Goal: Task Accomplishment & Management: Use online tool/utility

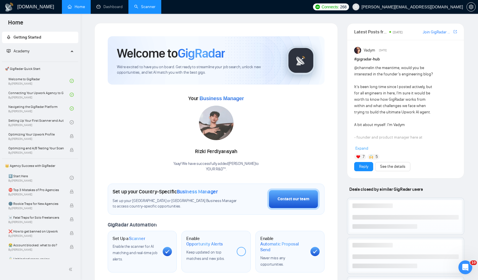
click at [144, 4] on link "Scanner" at bounding box center [144, 6] width 21 height 5
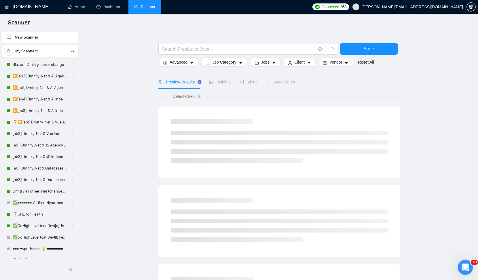
click at [468, 269] on div "Open Intercom Messenger" at bounding box center [464, 266] width 19 height 19
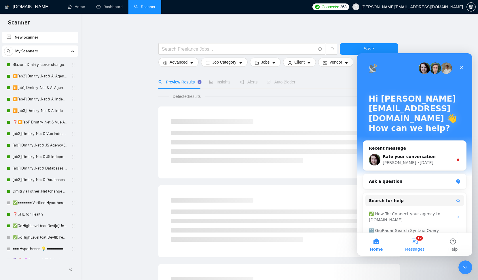
click at [416, 243] on button "12 Messages" at bounding box center [415, 244] width 38 height 23
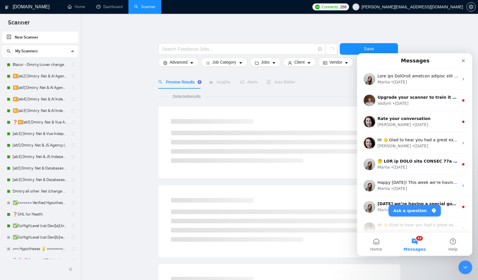
click at [408, 211] on button "Ask a question" at bounding box center [415, 211] width 52 height 12
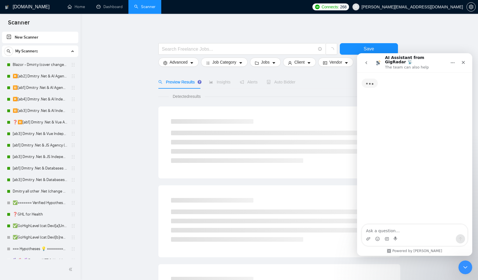
click at [391, 233] on textarea "Ask a question…" at bounding box center [414, 230] width 105 height 10
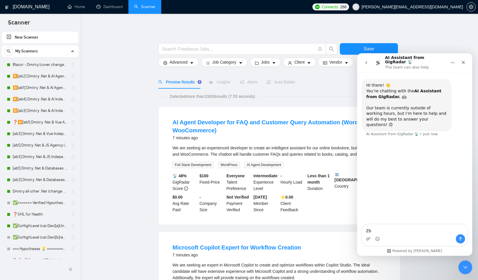
type textarea "Z"
type textarea "Zr vj;yf"
type textarea "Як можна швидко відключити або включити всі сканери?"
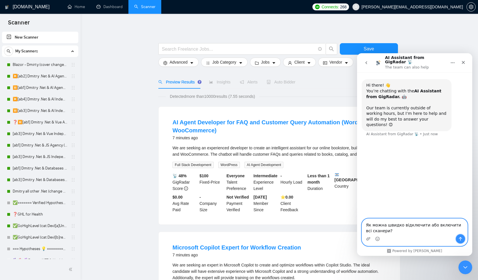
click at [459, 238] on icon "Send a message…" at bounding box center [460, 239] width 3 height 4
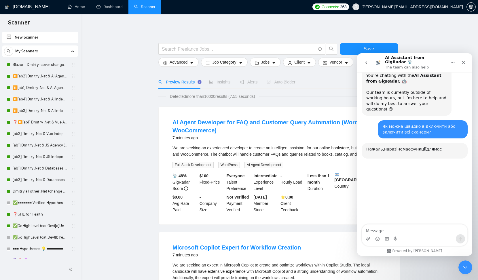
scroll to position [59, 0]
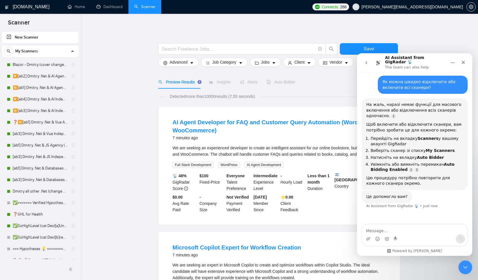
click at [391, 229] on textarea "Message…" at bounding box center [414, 230] width 105 height 10
type textarea "Ні це абсолютно не допомогло :("
click at [460, 244] on div "Ні це абсолютно не допомогло :( Ні це абсолютно не допомогло :(" at bounding box center [414, 235] width 105 height 21
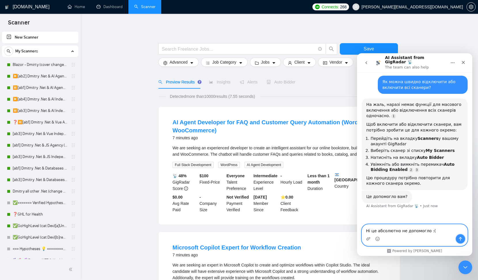
click at [460, 241] on icon "Send a message…" at bounding box center [460, 239] width 5 height 5
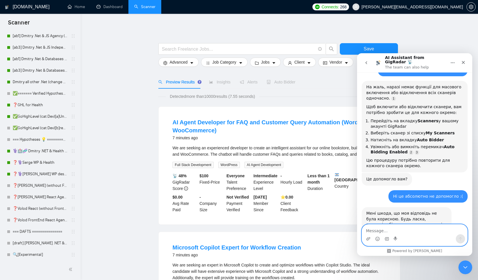
scroll to position [92, 0]
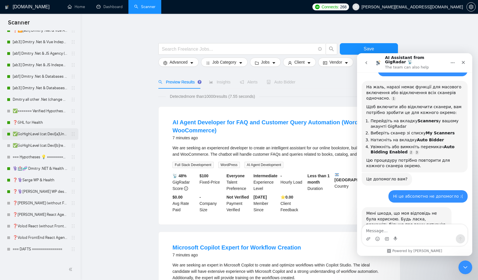
click at [54, 134] on link "✅GoHighLevel (cat:Dev)[a]Unicode" at bounding box center [40, 134] width 55 height 12
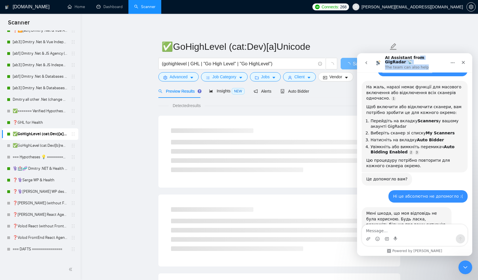
drag, startPoint x: 417, startPoint y: 60, endPoint x: 697, endPoint y: 142, distance: 291.6
click at [417, 73] on div "AI Assistant from GigRadar 📡 The team can also help Hi there! 👋 You’re chatting…" at bounding box center [414, 154] width 115 height 203
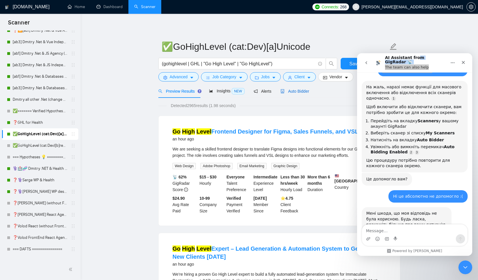
click at [302, 91] on span "Auto Bidder" at bounding box center [295, 91] width 29 height 5
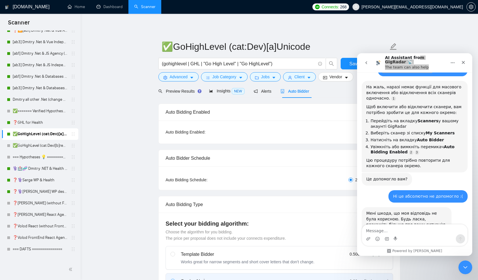
checkbox input "true"
click at [46, 147] on link "✅GoHighLevel (cat:Dev)[b]regular font" at bounding box center [40, 146] width 55 height 12
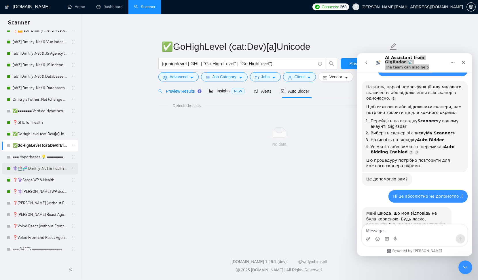
click at [37, 164] on link "⚕️🏥🧬 Dmitry .NET & Health | bio" at bounding box center [40, 169] width 55 height 12
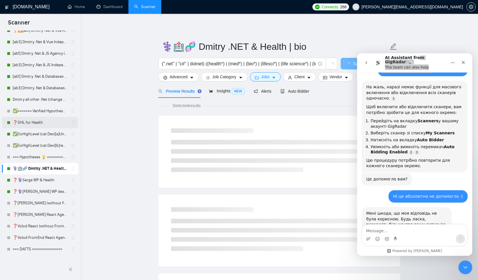
click at [40, 121] on link "❓GHL for Health" at bounding box center [40, 123] width 55 height 12
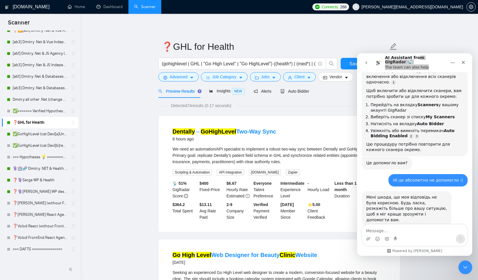
scroll to position [90, 0]
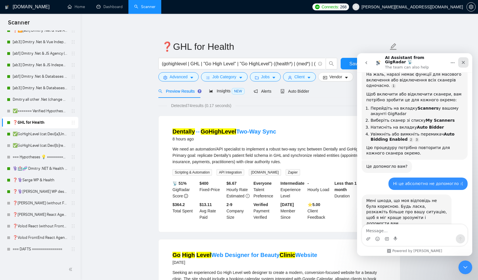
click at [464, 60] on icon "Close" at bounding box center [463, 62] width 5 height 5
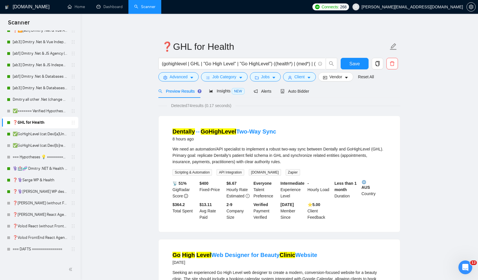
scroll to position [93, 0]
click at [301, 93] on span "Auto Bidder" at bounding box center [295, 91] width 29 height 5
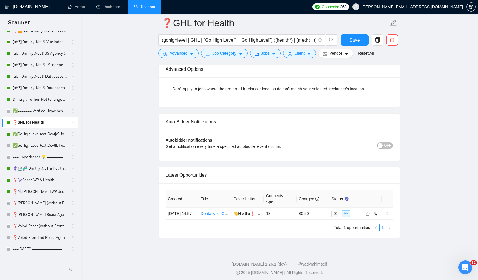
scroll to position [1063, 0]
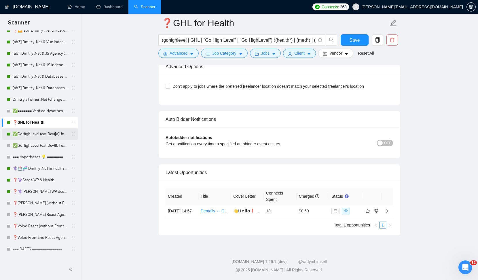
click at [40, 135] on link "✅GoHighLevel (cat:Dev)[a]Unicode" at bounding box center [40, 134] width 55 height 12
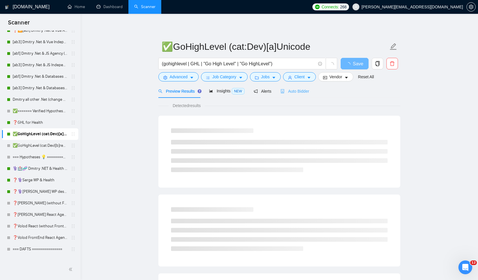
click at [297, 96] on div "Auto Bidder" at bounding box center [295, 91] width 29 height 14
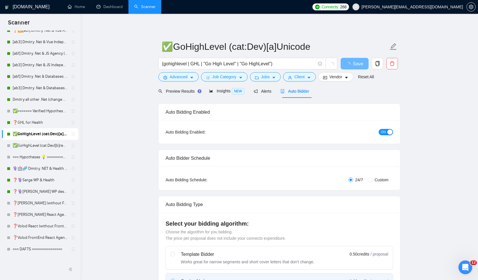
checkbox input "true"
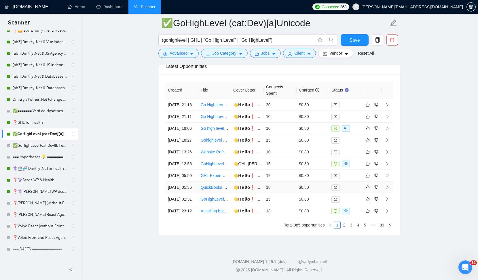
scroll to position [1564, 0]
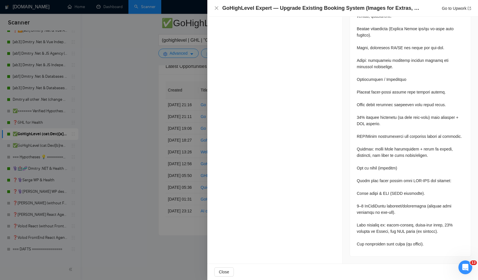
scroll to position [1595, 0]
click at [132, 213] on div at bounding box center [239, 140] width 478 height 280
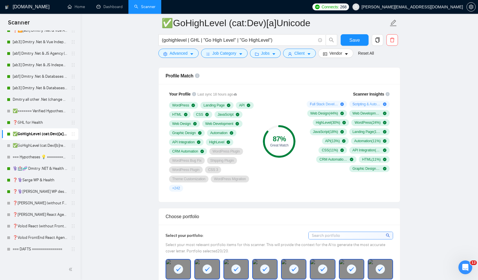
scroll to position [341, 0]
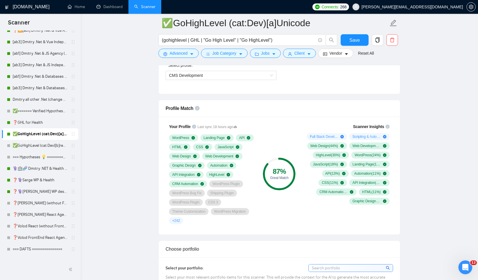
click at [291, 115] on div "Profile Match" at bounding box center [280, 108] width 228 height 16
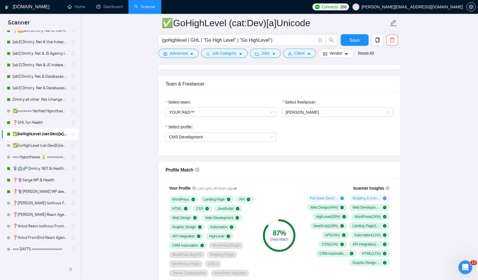
scroll to position [254, 0]
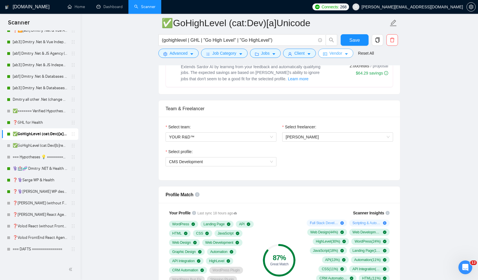
click at [341, 54] on span "Vendor" at bounding box center [336, 53] width 13 height 6
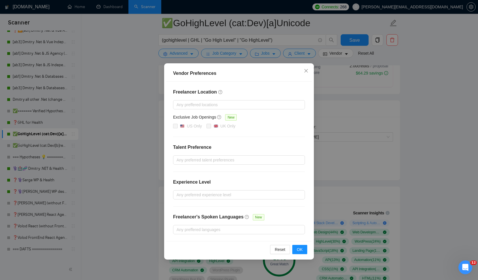
click at [385, 92] on div "Vendor Preferences Freelancer Location Any preffered locations Exclusive Job Op…" at bounding box center [239, 140] width 478 height 280
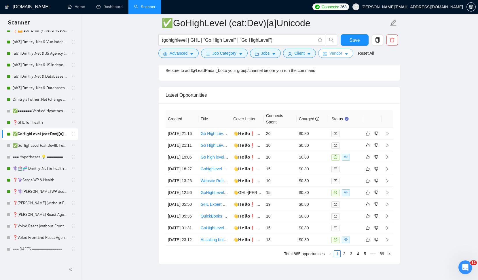
scroll to position [1576, 0]
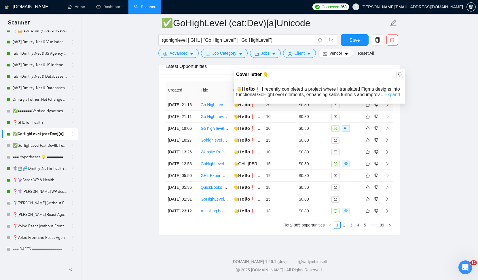
click at [393, 92] on link "Expand" at bounding box center [393, 94] width 16 height 5
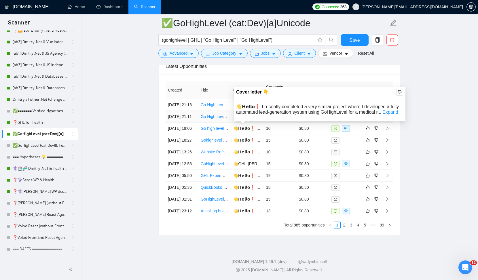
click at [392, 110] on link "Expand" at bounding box center [391, 112] width 16 height 5
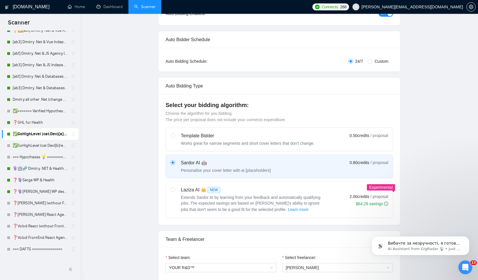
scroll to position [0, 0]
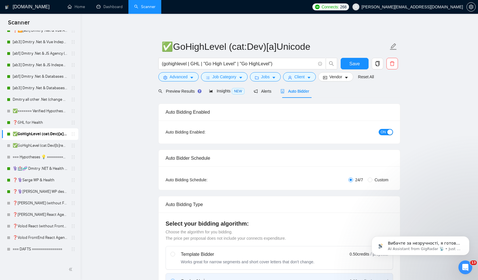
click at [383, 133] on span "ON" at bounding box center [383, 132] width 5 height 6
click at [356, 65] on span "Save" at bounding box center [354, 63] width 10 height 7
checkbox input "true"
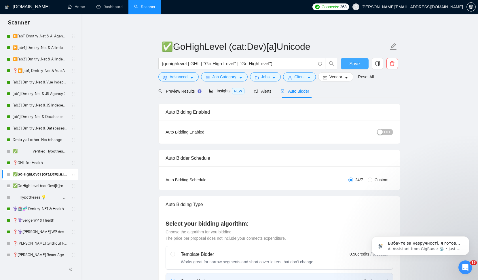
scroll to position [57, 0]
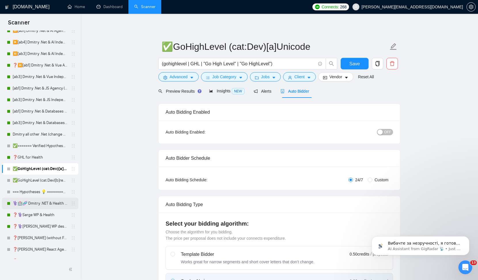
click at [46, 204] on link "⚕️🏥🧬 Dmitry .NET & Health | bio" at bounding box center [40, 204] width 55 height 12
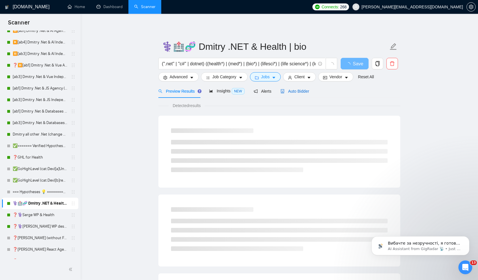
click at [305, 90] on span "Auto Bidder" at bounding box center [295, 91] width 29 height 5
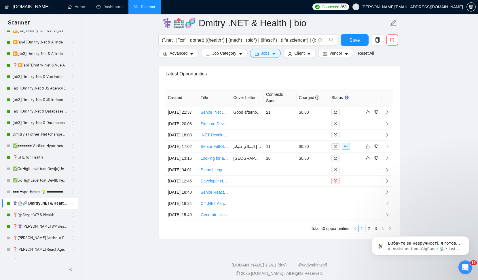
scroll to position [1422, 0]
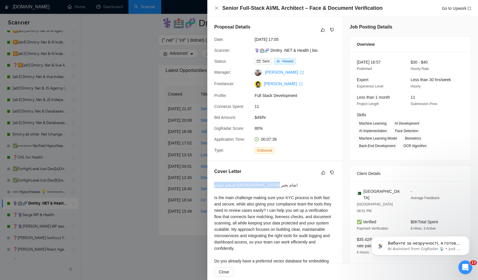
drag, startPoint x: 268, startPoint y: 189, endPoint x: 211, endPoint y: 185, distance: 56.9
click at [211, 185] on div "Cover Letter السلام علیکم [GEOGRAPHIC_DATA]! شام بخیر! Is the main challenge ma…" at bounding box center [274, 226] width 135 height 131
click at [132, 192] on div at bounding box center [239, 140] width 478 height 280
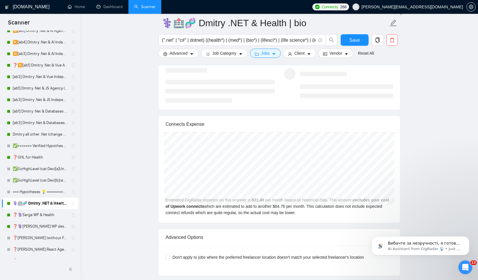
scroll to position [1132, 0]
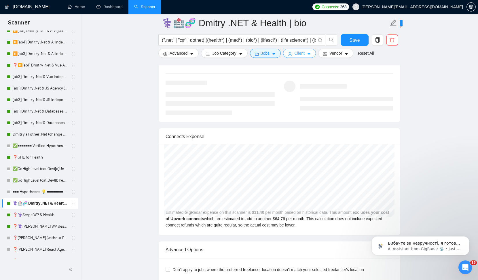
click at [305, 54] on span "Client" at bounding box center [299, 53] width 10 height 6
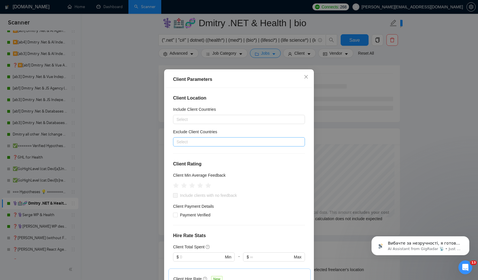
click at [232, 143] on div at bounding box center [236, 142] width 123 height 7
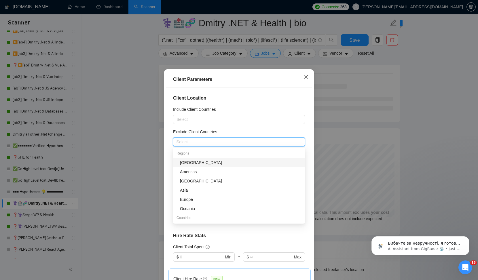
type input "in"
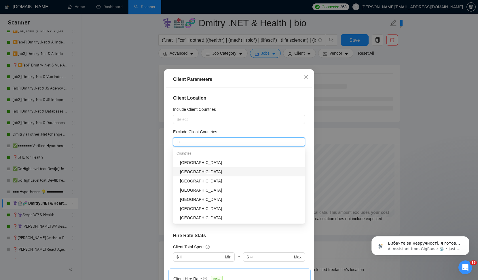
click at [231, 173] on div "[GEOGRAPHIC_DATA]" at bounding box center [241, 172] width 122 height 6
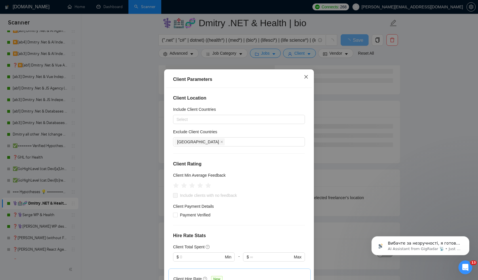
click at [307, 77] on icon "close" at bounding box center [306, 77] width 5 height 5
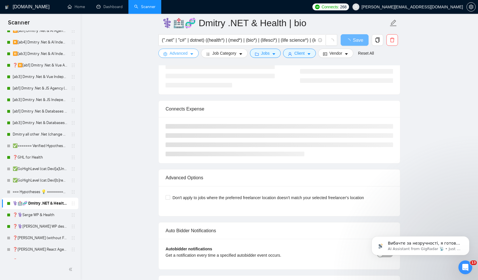
click at [181, 52] on span "Advanced" at bounding box center [179, 53] width 18 height 6
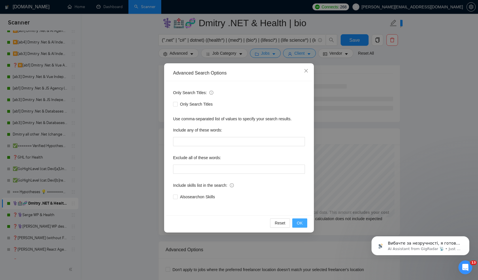
click at [301, 225] on span "OK" at bounding box center [300, 223] width 6 height 6
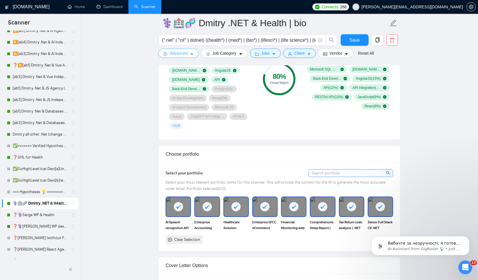
scroll to position [0, 0]
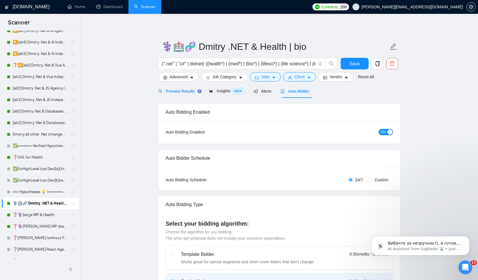
click at [181, 90] on span "Preview Results" at bounding box center [178, 91] width 41 height 5
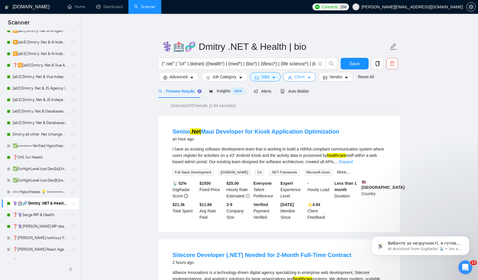
click at [303, 76] on span "Client" at bounding box center [299, 77] width 10 height 6
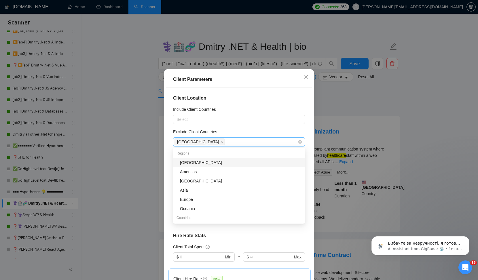
click at [219, 141] on div "[GEOGRAPHIC_DATA]" at bounding box center [236, 142] width 123 height 8
type input "pa"
click at [204, 164] on div "[GEOGRAPHIC_DATA]" at bounding box center [241, 163] width 122 height 6
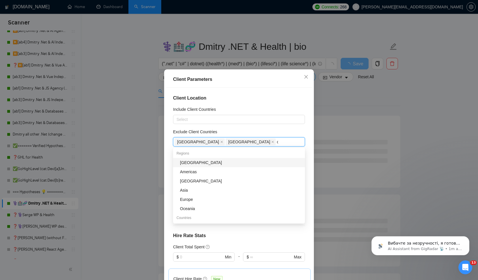
type input "ch"
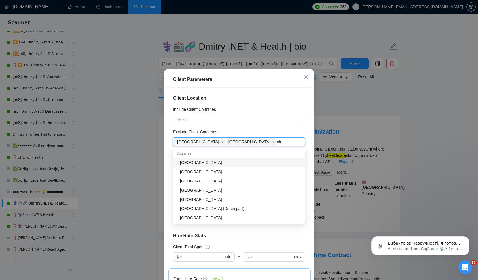
click at [209, 161] on div "[GEOGRAPHIC_DATA]" at bounding box center [241, 163] width 122 height 6
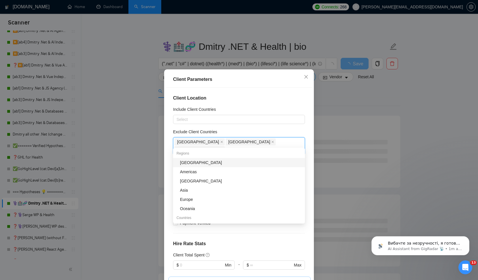
type input "ru"
click at [196, 162] on div "[GEOGRAPHIC_DATA]" at bounding box center [241, 163] width 122 height 6
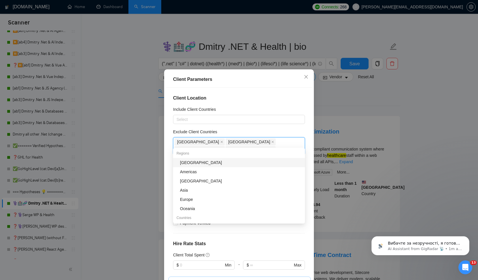
click at [297, 101] on h4 "Client Location" at bounding box center [239, 98] width 132 height 7
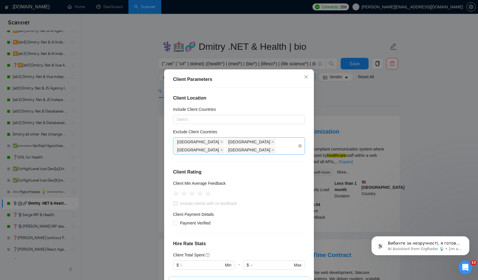
click at [264, 143] on div "[GEOGRAPHIC_DATA] [GEOGRAPHIC_DATA] [GEOGRAPHIC_DATA] [GEOGRAPHIC_DATA]" at bounding box center [236, 146] width 123 height 16
type input "un"
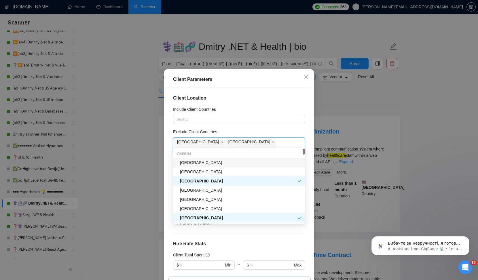
click at [233, 163] on div "[GEOGRAPHIC_DATA]" at bounding box center [241, 163] width 122 height 6
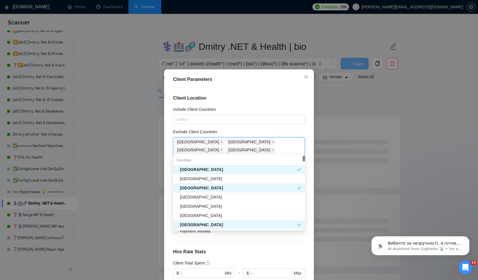
type input "uni"
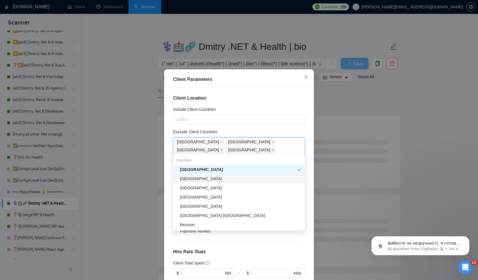
click at [245, 174] on div "[GEOGRAPHIC_DATA]" at bounding box center [239, 178] width 132 height 9
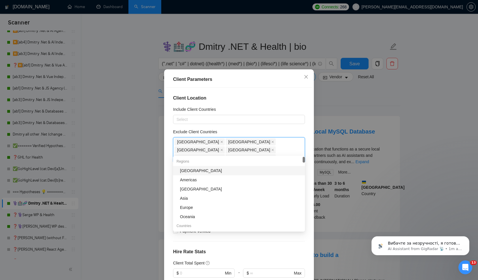
click at [271, 108] on div "Include Client Countries" at bounding box center [239, 110] width 132 height 9
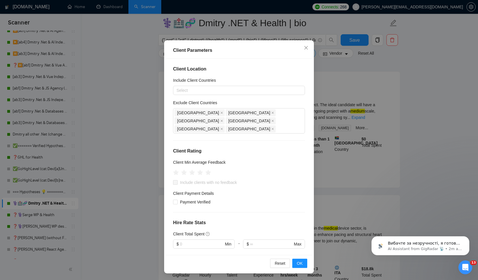
scroll to position [440, 0]
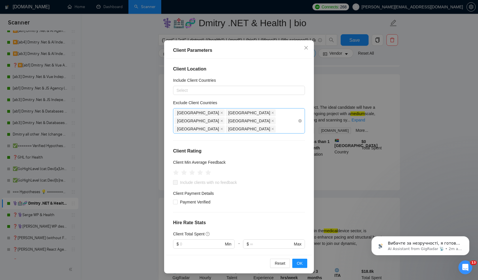
click at [239, 120] on div "[GEOGRAPHIC_DATA] [GEOGRAPHIC_DATA] [GEOGRAPHIC_DATA] [GEOGRAPHIC_DATA] [GEOGRA…" at bounding box center [236, 121] width 123 height 24
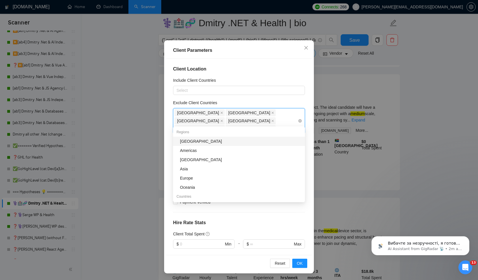
type input "c"
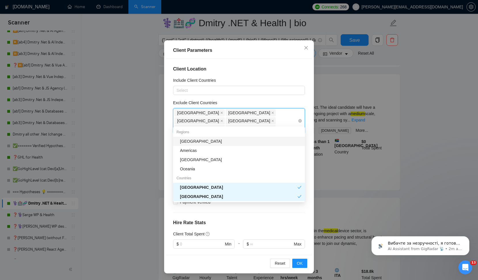
scroll to position [1424, 0]
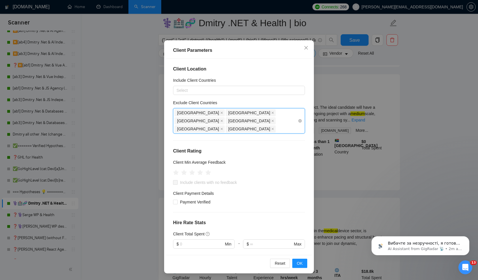
click at [175, 112] on span "[GEOGRAPHIC_DATA]" at bounding box center [200, 112] width 50 height 7
click at [192, 112] on div "[GEOGRAPHIC_DATA]" at bounding box center [200, 113] width 51 height 8
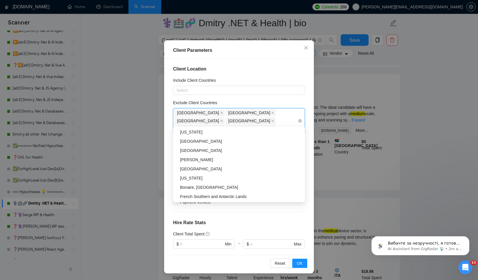
scroll to position [0, 0]
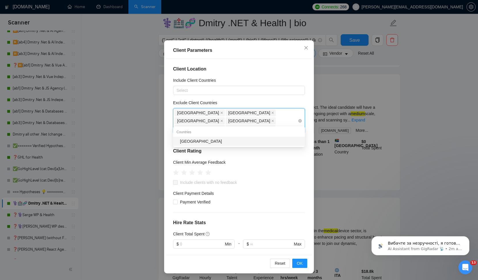
type input "canad"
click at [213, 141] on div "[GEOGRAPHIC_DATA]" at bounding box center [241, 141] width 122 height 6
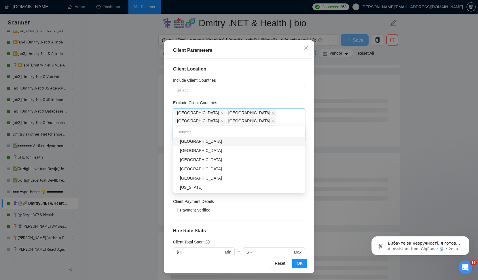
type input "aus"
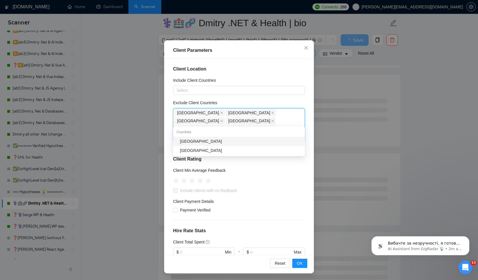
click at [218, 140] on div "[GEOGRAPHIC_DATA]" at bounding box center [241, 141] width 122 height 6
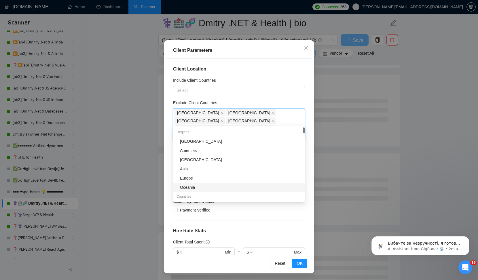
click at [310, 175] on div "Client Location Include Client Countries Select Exclude Client Countries [GEOGR…" at bounding box center [239, 157] width 146 height 196
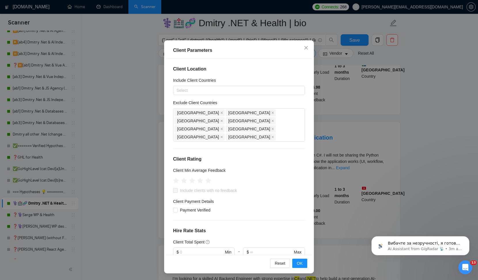
scroll to position [502, 0]
click at [278, 123] on div "[GEOGRAPHIC_DATA] [GEOGRAPHIC_DATA] [GEOGRAPHIC_DATA] [GEOGRAPHIC_DATA] [GEOGRA…" at bounding box center [236, 125] width 123 height 32
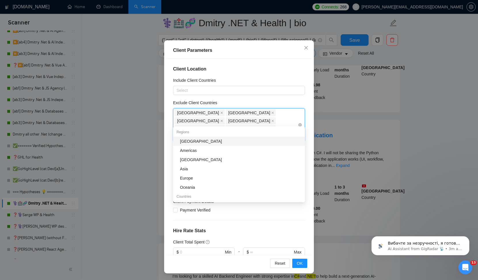
type input "eu"
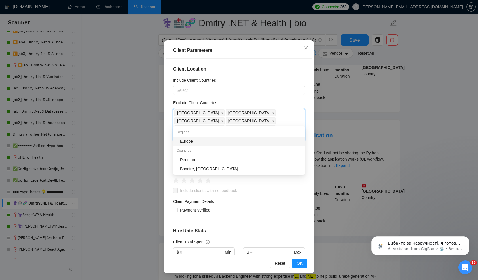
click at [238, 143] on div "Europe" at bounding box center [241, 141] width 122 height 6
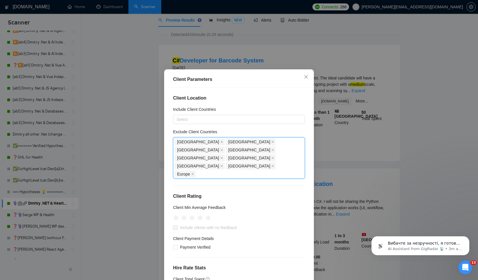
scroll to position [0, 0]
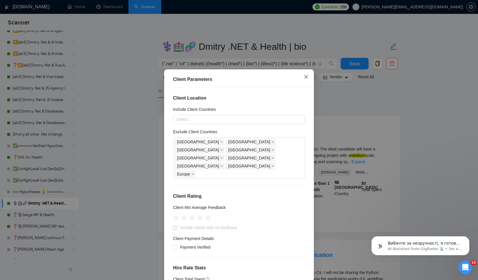
click at [305, 75] on icon "close" at bounding box center [306, 77] width 5 height 5
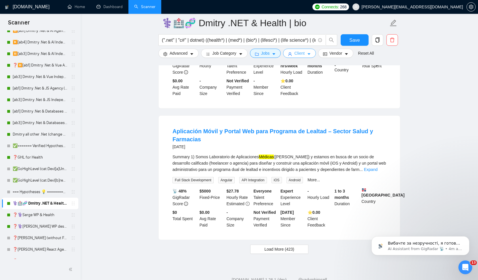
scroll to position [1148, 0]
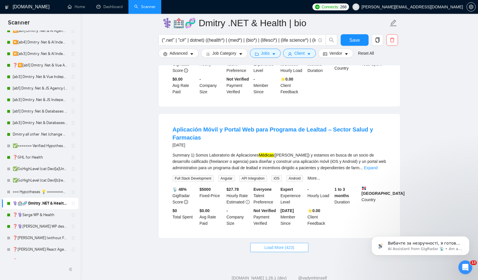
click at [286, 245] on span "Load More (423)" at bounding box center [279, 248] width 30 height 6
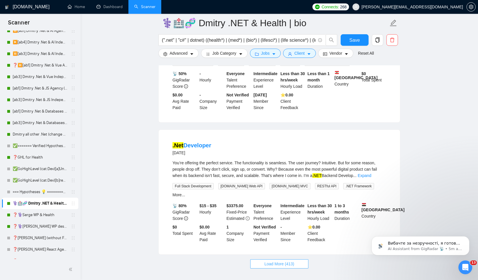
scroll to position [2437, 0]
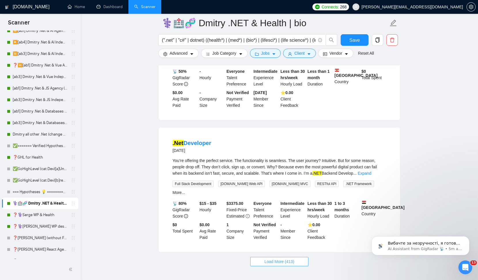
click at [296, 257] on button "Load More (413)" at bounding box center [279, 261] width 58 height 9
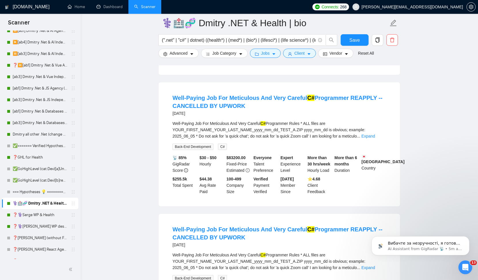
scroll to position [2993, 0]
click at [375, 133] on link "Expand" at bounding box center [369, 135] width 14 height 5
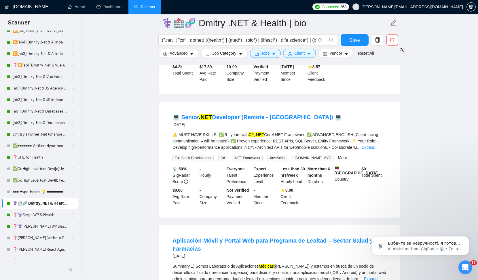
scroll to position [1038, 0]
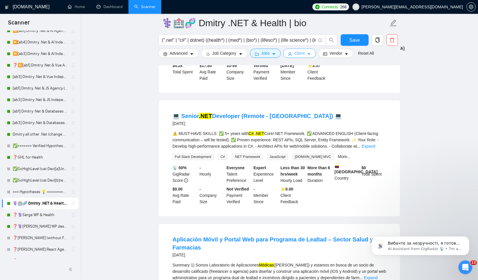
click at [300, 52] on span "Client" at bounding box center [299, 53] width 10 height 6
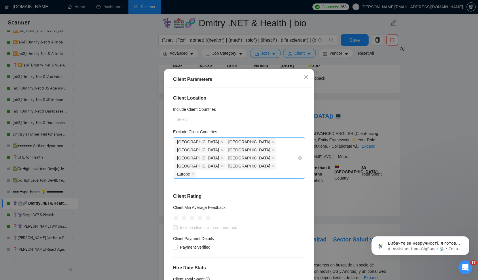
click at [286, 150] on div "[GEOGRAPHIC_DATA] [GEOGRAPHIC_DATA] [GEOGRAPHIC_DATA] [GEOGRAPHIC_DATA] [GEOGRA…" at bounding box center [236, 158] width 123 height 40
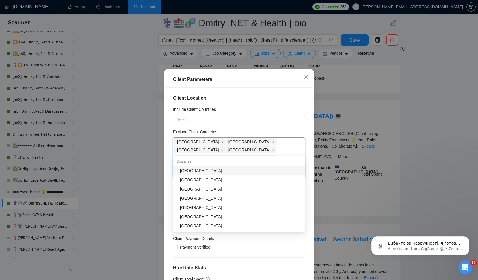
type input "ban"
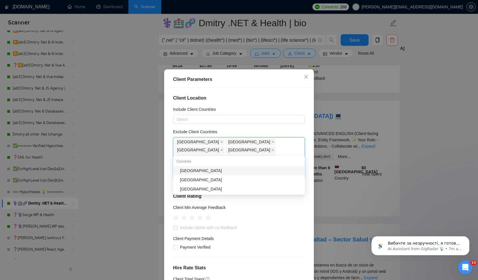
click at [228, 169] on div "[GEOGRAPHIC_DATA]" at bounding box center [241, 171] width 122 height 6
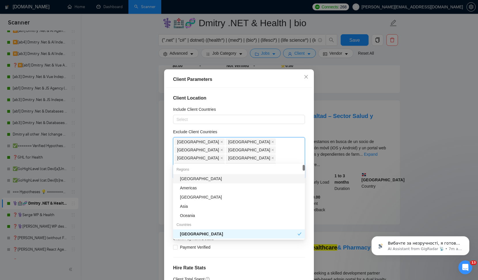
type input "af"
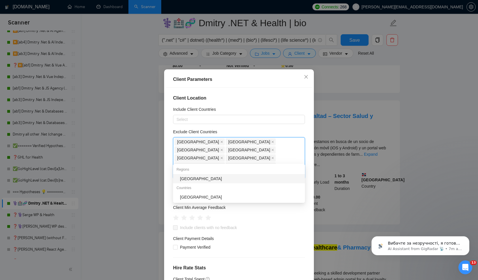
click at [213, 178] on div "[GEOGRAPHIC_DATA]" at bounding box center [241, 179] width 122 height 6
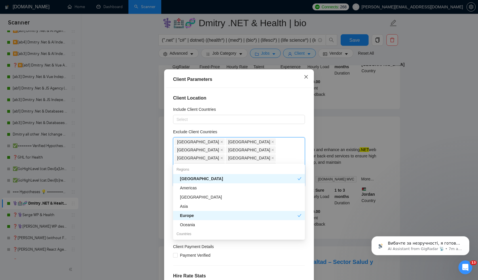
click at [308, 76] on icon "close" at bounding box center [306, 77] width 5 height 5
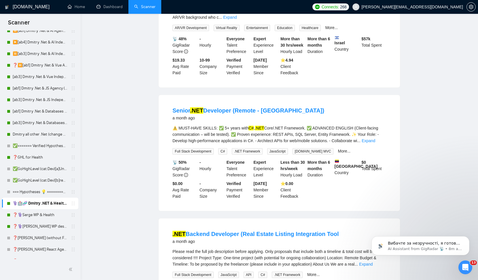
scroll to position [0, 0]
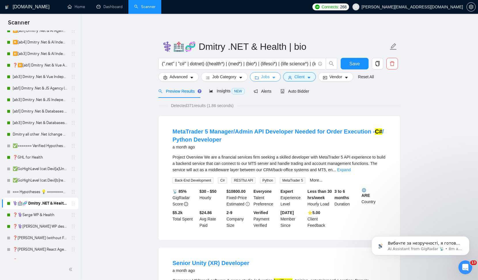
click at [263, 77] on span "Jobs" at bounding box center [265, 77] width 9 height 6
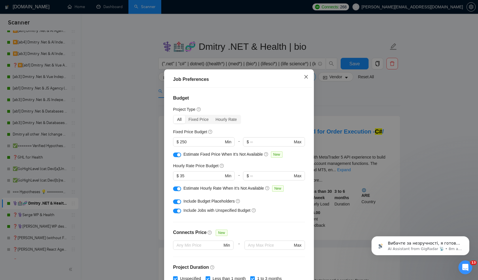
click at [303, 77] on span "Close" at bounding box center [306, 77] width 16 height 16
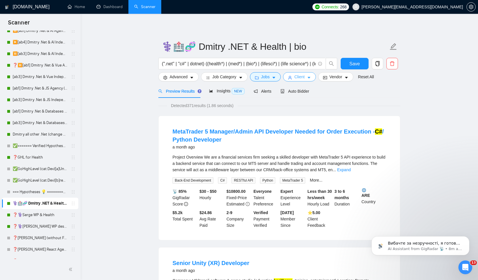
click at [304, 77] on span "Client" at bounding box center [299, 77] width 10 height 6
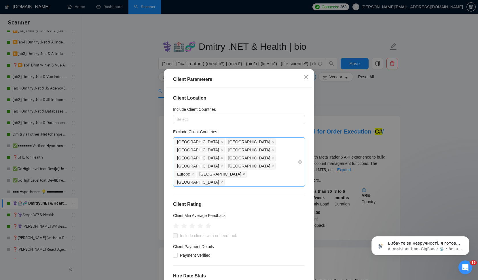
click at [223, 157] on icon "close" at bounding box center [222, 158] width 2 height 2
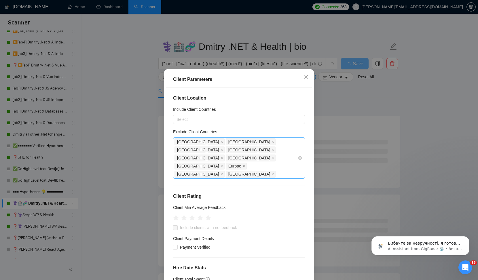
click at [220, 157] on icon "close" at bounding box center [221, 158] width 3 height 3
click at [223, 157] on icon "close" at bounding box center [221, 158] width 3 height 3
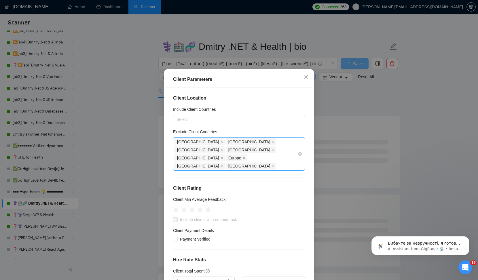
click at [223, 157] on icon "close" at bounding box center [221, 158] width 3 height 3
click at [194, 157] on icon "close" at bounding box center [192, 158] width 3 height 3
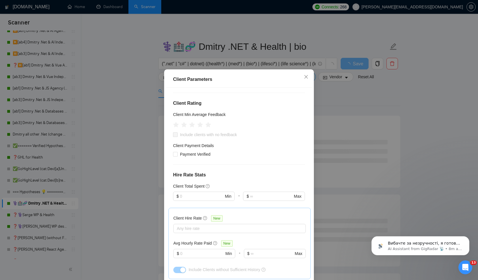
scroll to position [75, 0]
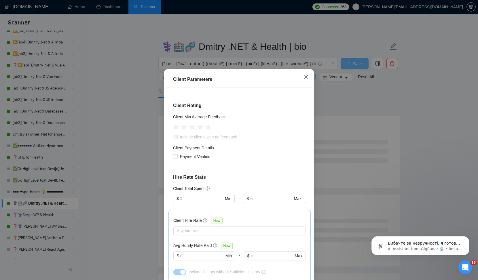
click at [307, 77] on icon "close" at bounding box center [306, 76] width 3 height 3
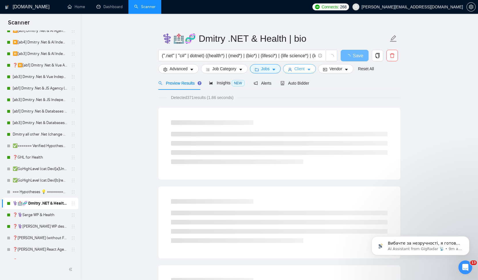
scroll to position [13, 0]
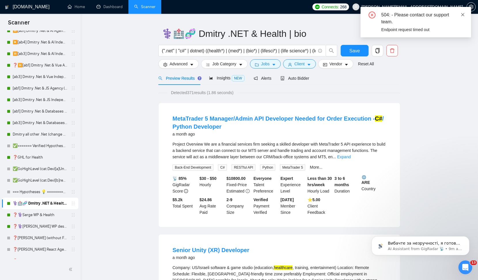
click at [463, 14] on icon "close" at bounding box center [463, 14] width 3 height 3
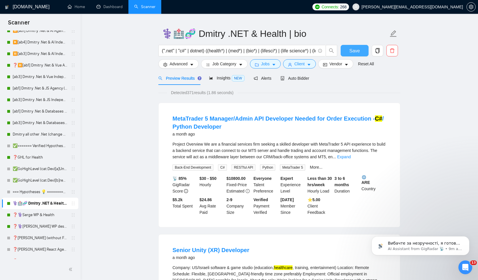
click at [361, 49] on button "Save" at bounding box center [355, 51] width 28 height 12
click at [305, 65] on span "Client" at bounding box center [299, 64] width 10 height 6
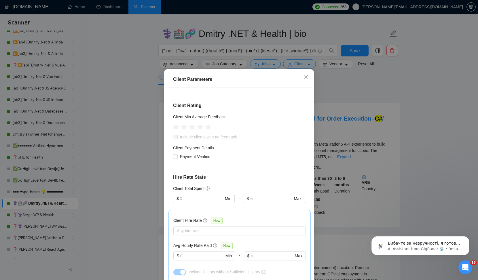
scroll to position [0, 0]
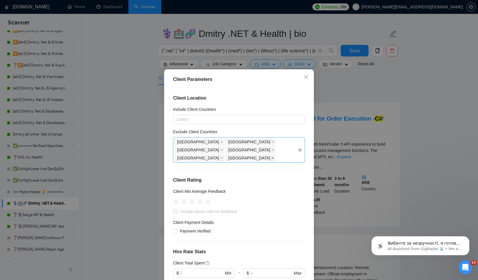
click at [271, 157] on icon "close" at bounding box center [272, 158] width 3 height 3
click at [307, 76] on icon "close" at bounding box center [306, 76] width 3 height 3
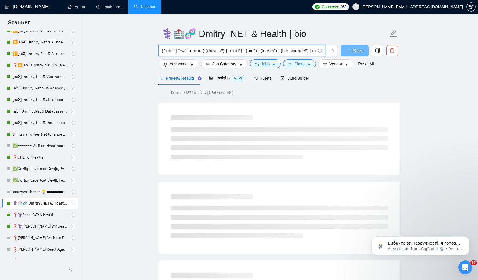
scroll to position [0, 24]
drag, startPoint x: 296, startPoint y: 53, endPoint x: 333, endPoint y: 52, distance: 37.2
click at [333, 52] on span "(".net" | "c#" | dotnet) ((health*) | (med*) | (bio*) | (lifesci*) | (life scie…" at bounding box center [247, 51] width 179 height 12
click at [290, 52] on input "(".net" | "c#" | dotnet) ((health*) | (med*) | (bio*) | (lifesci*) | (life scie…" at bounding box center [239, 50] width 154 height 7
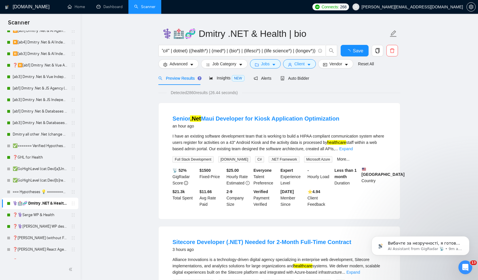
scroll to position [0, 0]
click at [302, 66] on span "Client" at bounding box center [299, 64] width 10 height 6
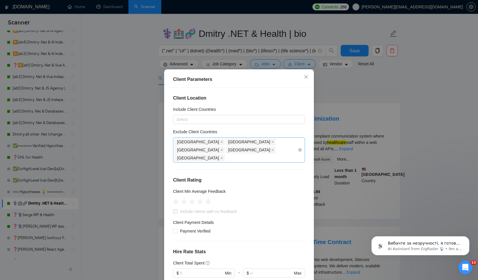
click at [294, 142] on div "[GEOGRAPHIC_DATA] [GEOGRAPHIC_DATA] [GEOGRAPHIC_DATA] [GEOGRAPHIC_DATA] [GEOGRA…" at bounding box center [236, 150] width 123 height 24
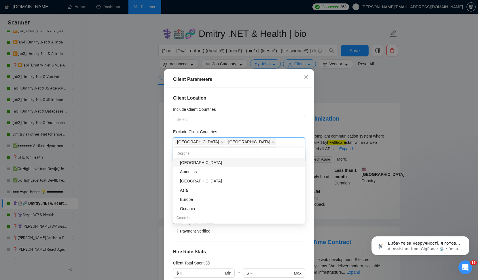
click at [227, 161] on div "[GEOGRAPHIC_DATA]" at bounding box center [241, 163] width 122 height 6
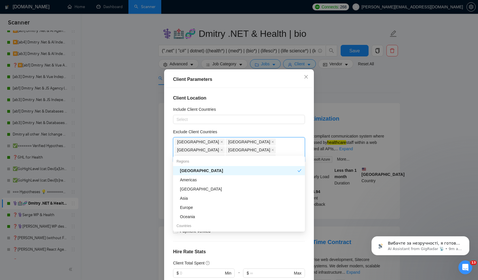
click at [295, 99] on h4 "Client Location" at bounding box center [239, 98] width 132 height 7
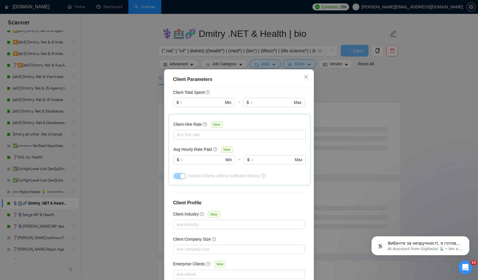
scroll to position [29, 0]
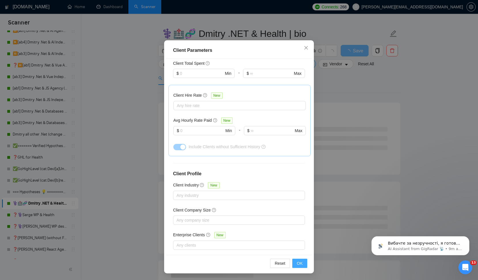
click at [300, 265] on span "OK" at bounding box center [300, 263] width 6 height 6
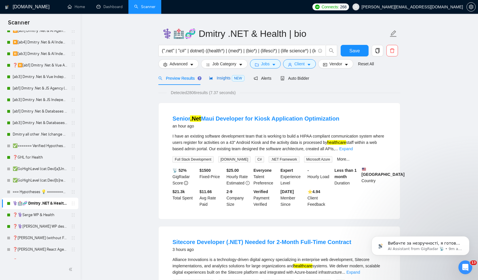
click at [225, 76] on span "Insights NEW" at bounding box center [226, 78] width 35 height 5
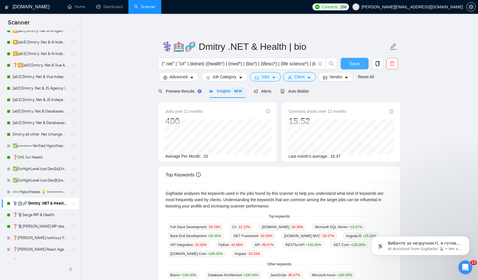
click at [349, 60] on button "Save" at bounding box center [355, 64] width 28 height 12
click at [111, 8] on link "Dashboard" at bounding box center [110, 6] width 26 height 5
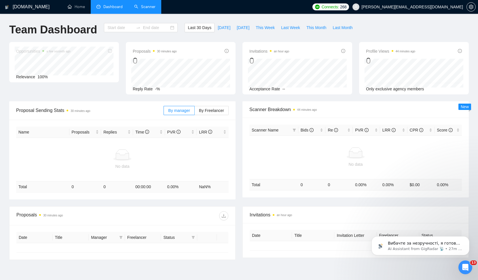
type input "[DATE]"
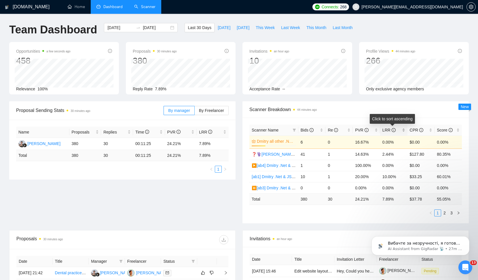
click at [385, 130] on span "LRR" at bounding box center [389, 130] width 13 height 5
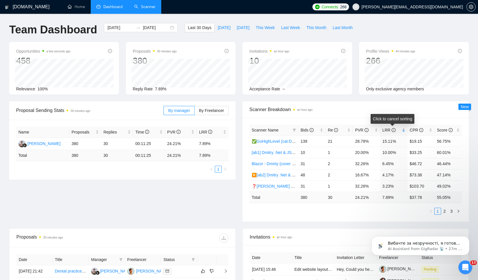
click at [385, 130] on span "LRR" at bounding box center [389, 130] width 13 height 5
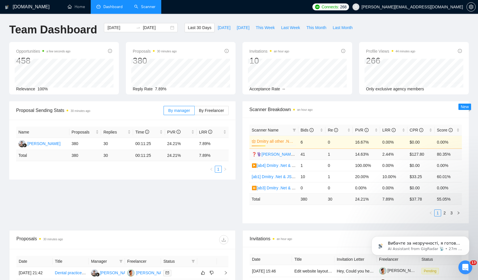
click at [284, 154] on link "❓⚕️[PERSON_NAME] WP design & Health" at bounding box center [292, 154] width 80 height 5
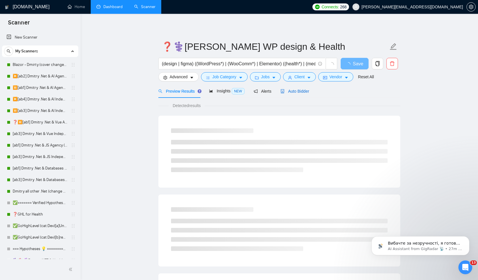
click at [306, 92] on span "Auto Bidder" at bounding box center [295, 91] width 29 height 5
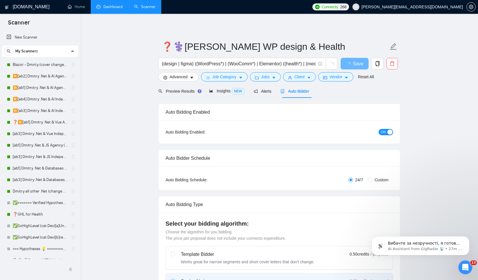
checkbox input "true"
click at [387, 132] on button "ON" at bounding box center [386, 132] width 14 height 6
click at [358, 63] on span "Save" at bounding box center [354, 63] width 10 height 7
checkbox input "true"
click at [79, 6] on link "Home" at bounding box center [76, 6] width 17 height 5
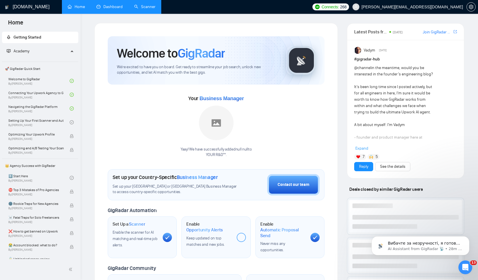
click at [109, 4] on link "Dashboard" at bounding box center [110, 6] width 26 height 5
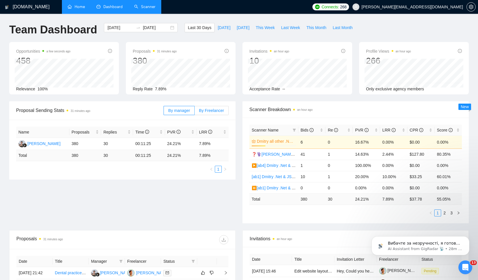
click at [211, 110] on span "By Freelancer" at bounding box center [211, 110] width 25 height 5
click at [195, 112] on input "By Freelancer" at bounding box center [195, 112] width 0 height 0
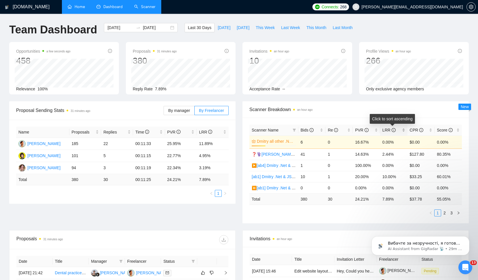
click at [387, 129] on span "LRR" at bounding box center [389, 130] width 13 height 5
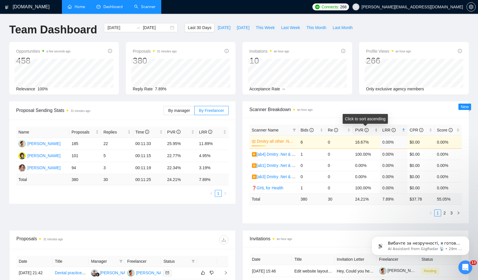
click at [358, 131] on span "PVR" at bounding box center [362, 130] width 14 height 5
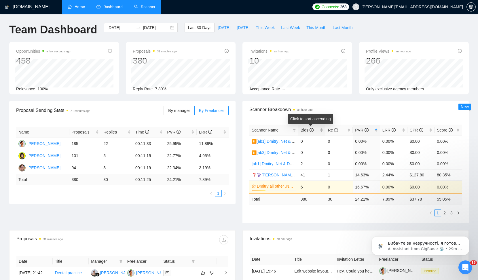
click at [306, 130] on span "Bids" at bounding box center [307, 130] width 13 height 5
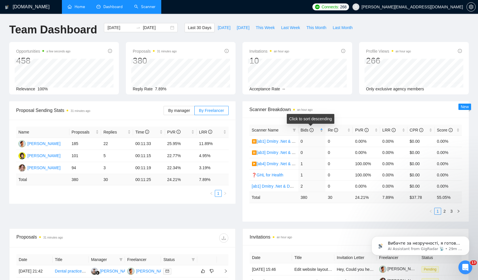
click at [305, 130] on span "Bids" at bounding box center [307, 130] width 13 height 5
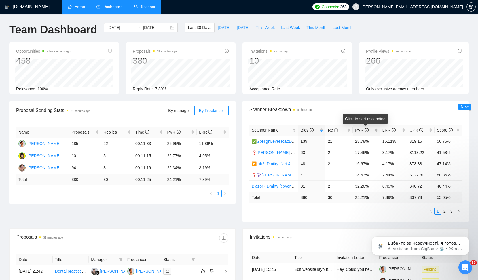
click at [361, 128] on span "PVR" at bounding box center [362, 130] width 14 height 5
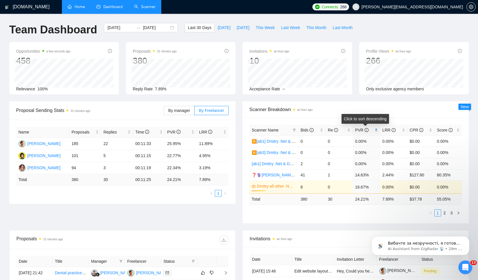
click at [358, 132] on span "PVR" at bounding box center [362, 130] width 14 height 5
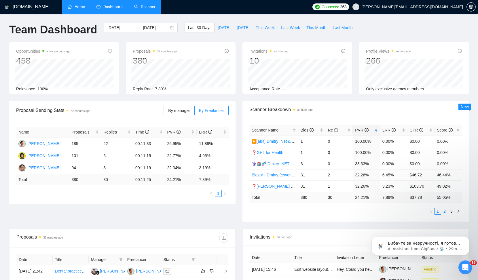
click at [444, 213] on link "2" at bounding box center [445, 211] width 6 height 6
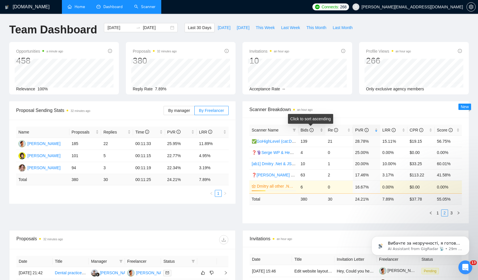
click at [302, 129] on span "Bids" at bounding box center [307, 130] width 13 height 5
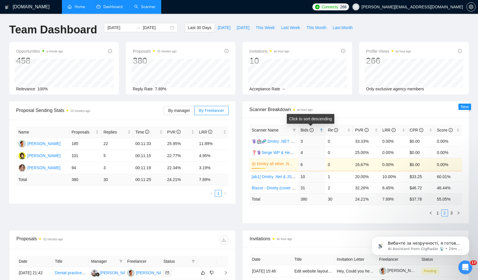
click at [302, 129] on span "Bids" at bounding box center [307, 130] width 13 height 5
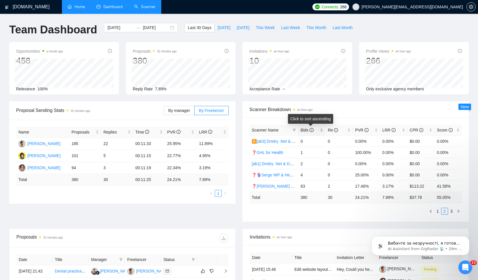
click at [302, 129] on span "Bids" at bounding box center [307, 130] width 13 height 5
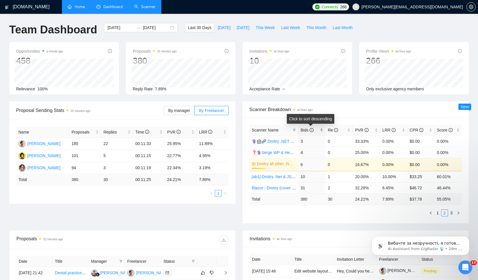
click at [304, 130] on span "Bids" at bounding box center [307, 130] width 13 height 5
click at [437, 213] on link "1" at bounding box center [438, 213] width 6 height 6
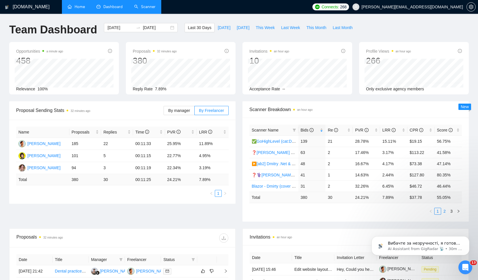
click at [445, 212] on link "2" at bounding box center [445, 211] width 6 height 6
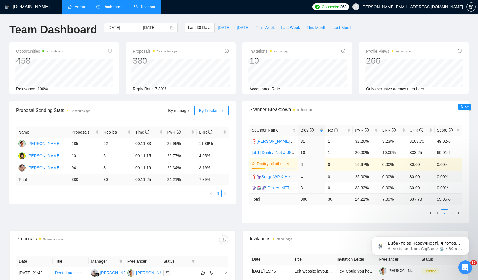
click at [265, 177] on link "❓⚕️Serge WP & Health" at bounding box center [274, 177] width 45 height 5
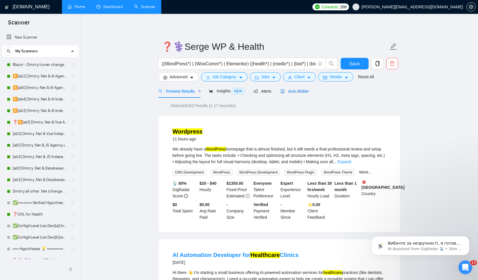
click at [304, 93] on span "Auto Bidder" at bounding box center [295, 91] width 29 height 5
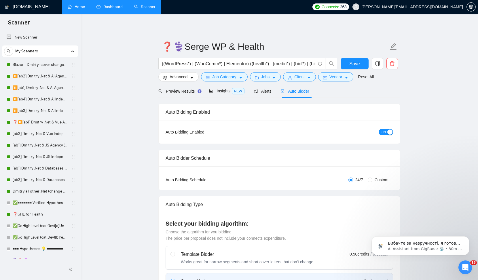
checkbox input "true"
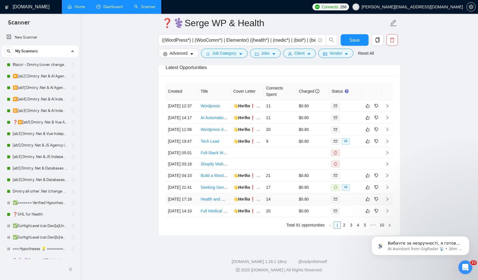
scroll to position [1548, 0]
click at [218, 144] on link "Tech Lead" at bounding box center [210, 141] width 19 height 5
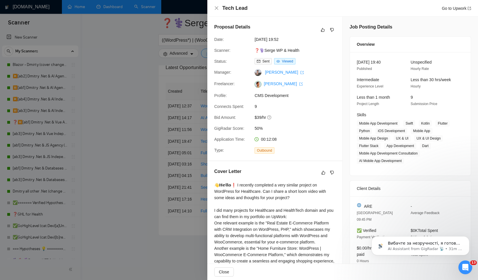
click at [196, 177] on div at bounding box center [239, 140] width 478 height 280
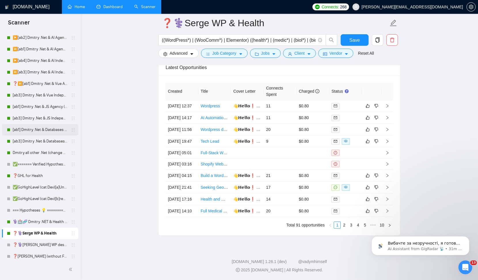
scroll to position [37, 0]
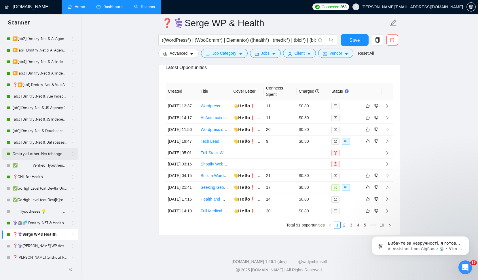
click at [30, 152] on link "Dmitry all other .Net (change 2.13, cover change 5.18)" at bounding box center [40, 154] width 55 height 12
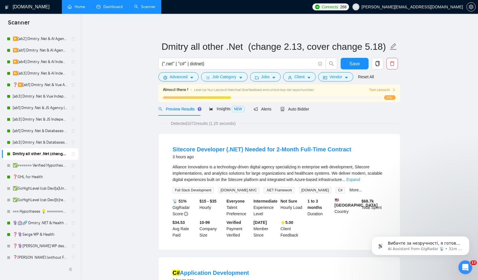
click at [73, 6] on link "Home" at bounding box center [76, 6] width 17 height 5
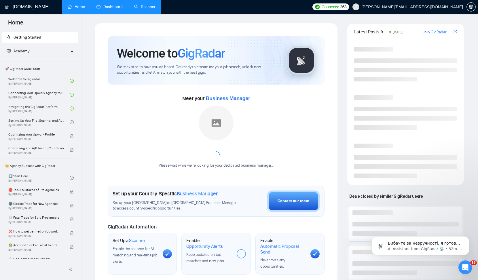
click at [116, 4] on link "Dashboard" at bounding box center [110, 6] width 26 height 5
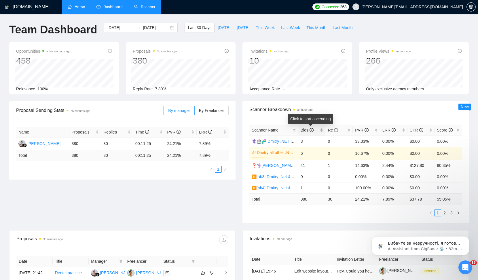
click at [306, 130] on span "Bids" at bounding box center [307, 130] width 13 height 5
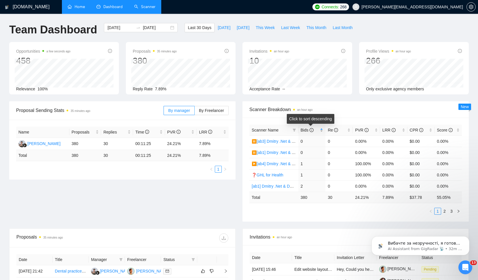
click at [306, 130] on span "Bids" at bounding box center [307, 130] width 13 height 5
click at [445, 211] on link "2" at bounding box center [445, 211] width 6 height 6
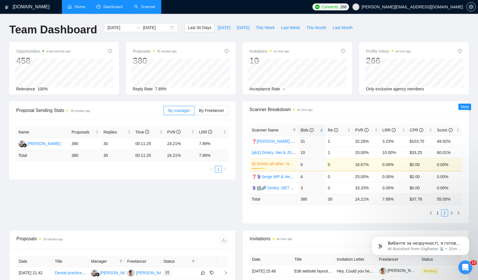
click at [453, 213] on link "3" at bounding box center [452, 213] width 6 height 6
